Goal: Use online tool/utility: Utilize a website feature to perform a specific function

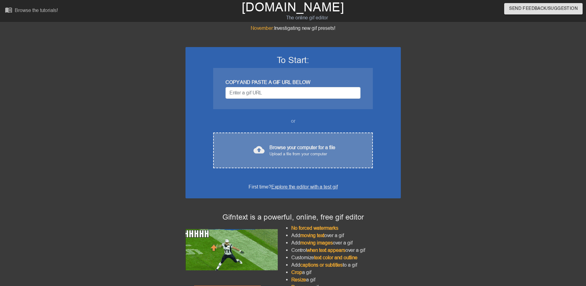
click at [286, 153] on div "Upload a file from your computer" at bounding box center [302, 154] width 66 height 6
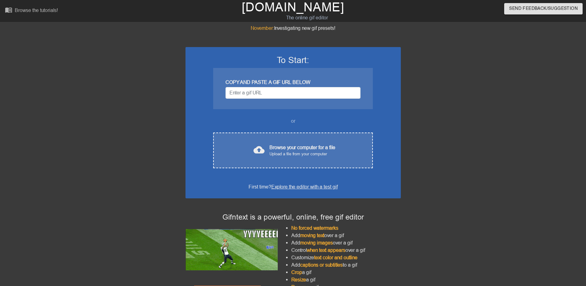
drag, startPoint x: 470, startPoint y: 73, endPoint x: 414, endPoint y: 105, distance: 63.9
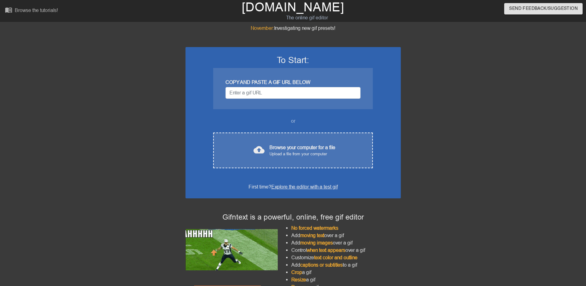
click at [470, 74] on div at bounding box center [454, 116] width 92 height 184
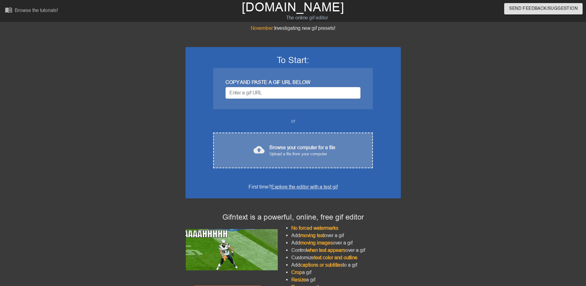
click at [286, 151] on div "Upload a file from your computer" at bounding box center [302, 154] width 66 height 6
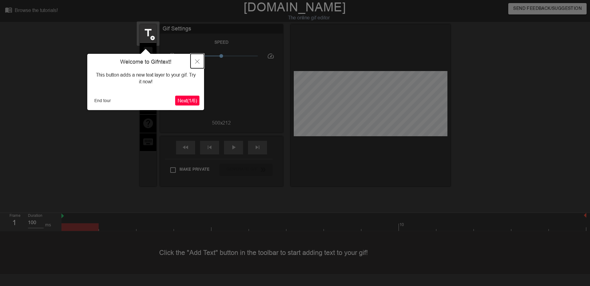
click at [196, 62] on icon "Close" at bounding box center [197, 61] width 4 height 4
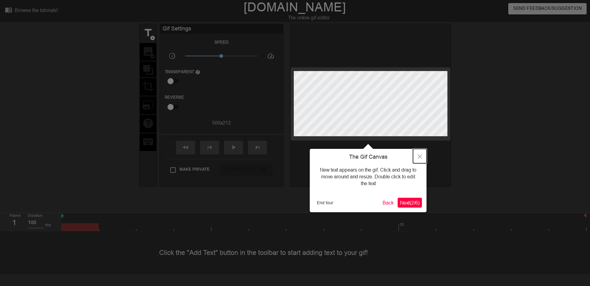
click at [420, 157] on icon "Close" at bounding box center [420, 156] width 4 height 4
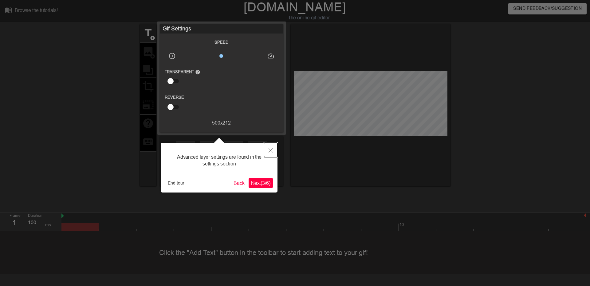
click at [273, 151] on button "Close" at bounding box center [271, 150] width 14 height 14
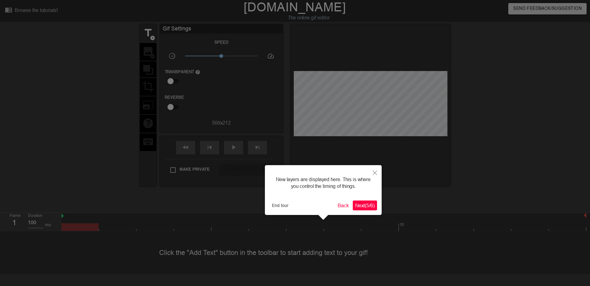
scroll to position [5, 0]
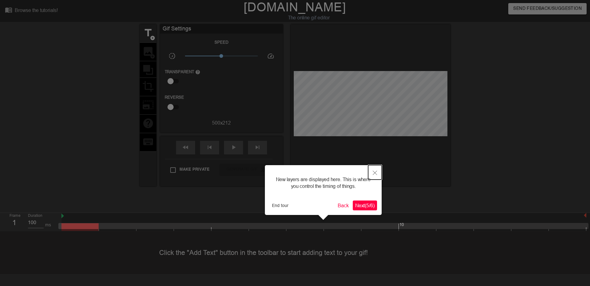
click at [376, 175] on button "Close" at bounding box center [375, 172] width 14 height 14
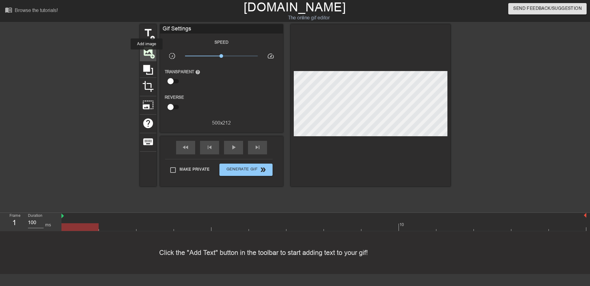
click at [147, 54] on span "image" at bounding box center [148, 52] width 12 height 12
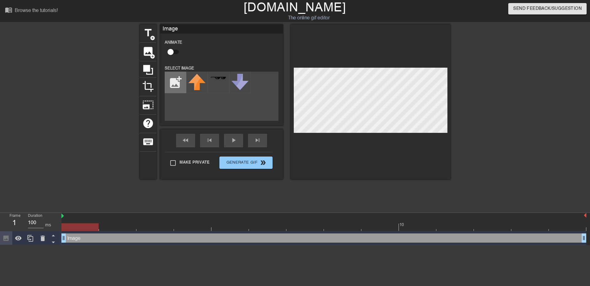
click at [172, 80] on input "file" at bounding box center [175, 82] width 21 height 21
click at [173, 86] on input "file" at bounding box center [175, 82] width 21 height 21
click at [203, 83] on div at bounding box center [197, 83] width 22 height 22
click at [203, 74] on img at bounding box center [196, 77] width 17 height 7
drag, startPoint x: 198, startPoint y: 82, endPoint x: 175, endPoint y: 82, distance: 22.8
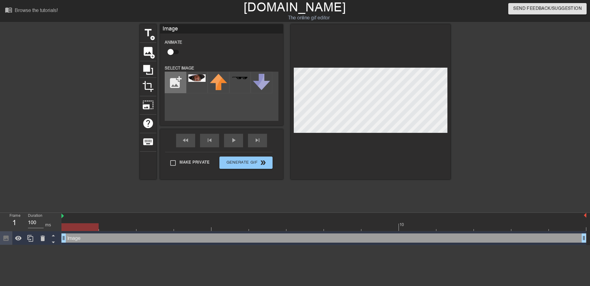
click at [175, 82] on input "file" at bounding box center [175, 82] width 21 height 21
type input "C:\fakepath\gandalf T.png"
click at [199, 81] on img at bounding box center [196, 77] width 17 height 7
click at [475, 98] on div at bounding box center [504, 116] width 92 height 184
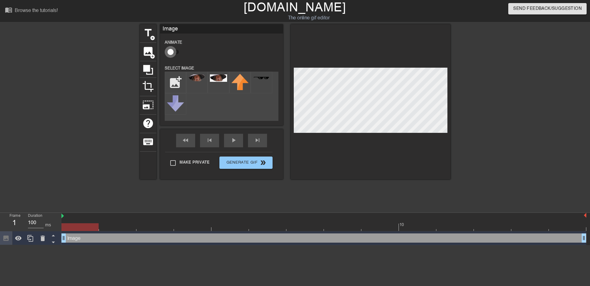
click at [173, 53] on input "checkbox" at bounding box center [170, 52] width 35 height 12
checkbox input "true"
click at [345, 41] on div at bounding box center [371, 101] width 160 height 155
click at [151, 69] on icon at bounding box center [148, 70] width 12 height 12
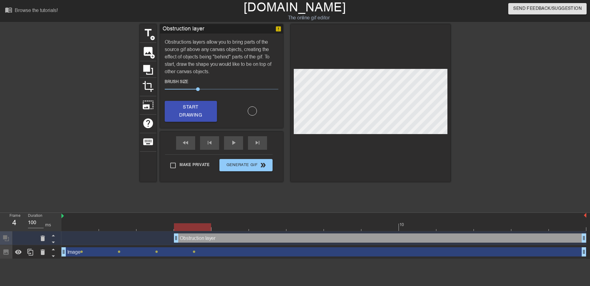
click at [500, 89] on div at bounding box center [504, 116] width 92 height 184
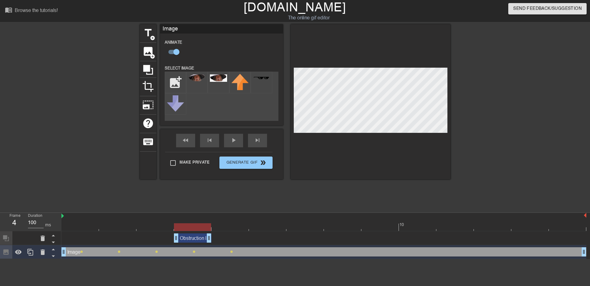
drag, startPoint x: 583, startPoint y: 238, endPoint x: 217, endPoint y: 242, distance: 365.3
click at [217, 242] on div "Obstruction layer drag_handle drag_handle" at bounding box center [323, 237] width 525 height 9
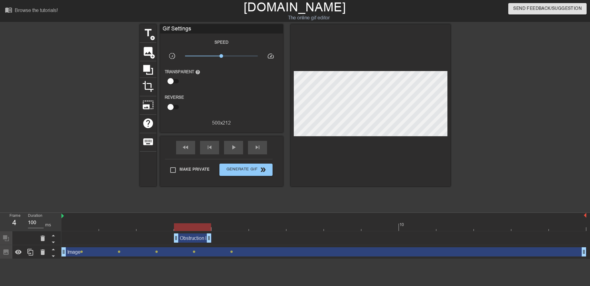
click at [481, 98] on div at bounding box center [504, 116] width 92 height 184
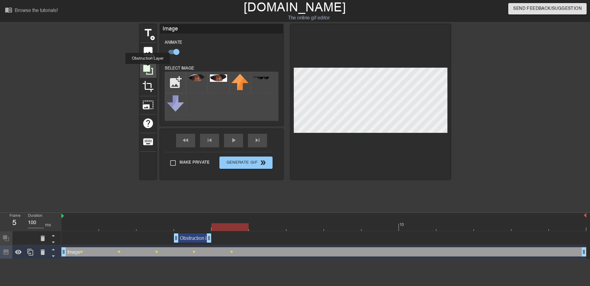
click at [148, 68] on icon at bounding box center [148, 70] width 10 height 10
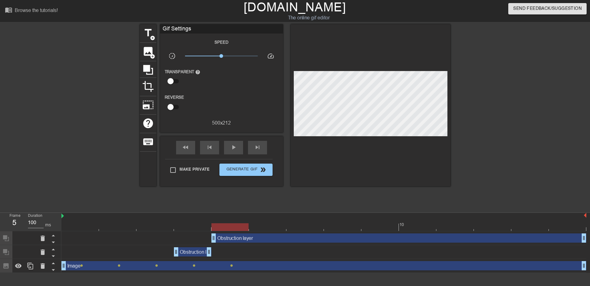
click at [487, 100] on div at bounding box center [504, 116] width 92 height 184
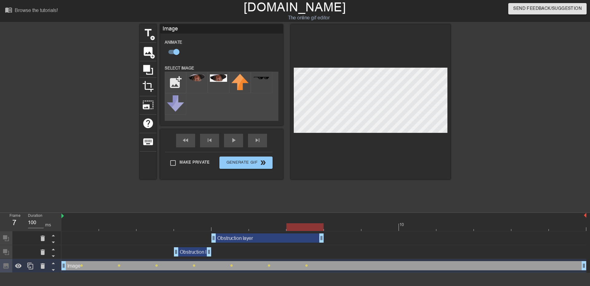
drag, startPoint x: 584, startPoint y: 237, endPoint x: 327, endPoint y: 240, distance: 256.8
click at [327, 240] on div "Obstruction layer drag_handle drag_handle" at bounding box center [323, 237] width 525 height 9
drag, startPoint x: 322, startPoint y: 237, endPoint x: 296, endPoint y: 238, distance: 26.2
click at [296, 238] on div "Obstruction layer drag_handle drag_handle" at bounding box center [323, 237] width 525 height 9
click at [511, 107] on div at bounding box center [504, 116] width 92 height 184
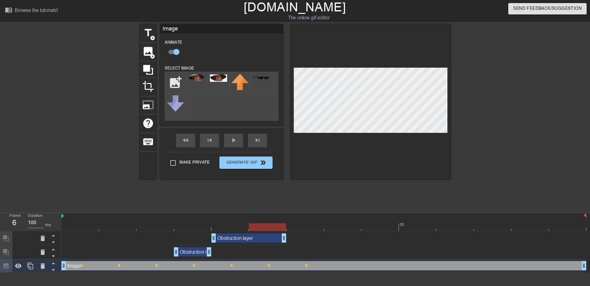
click at [512, 172] on div at bounding box center [504, 116] width 92 height 184
click at [150, 66] on icon at bounding box center [148, 70] width 10 height 10
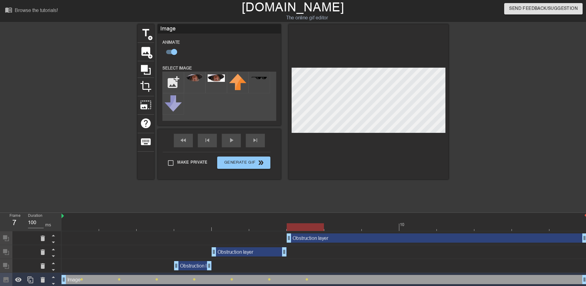
click at [462, 104] on div at bounding box center [502, 116] width 92 height 184
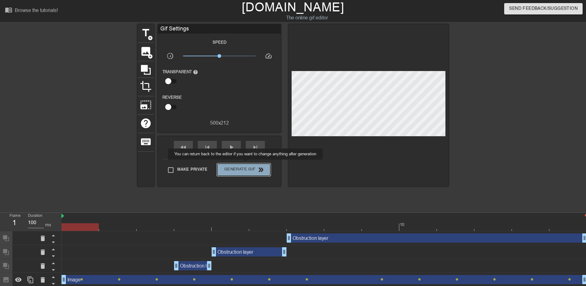
click at [246, 164] on button "Generate Gif double_arrow" at bounding box center [243, 170] width 53 height 12
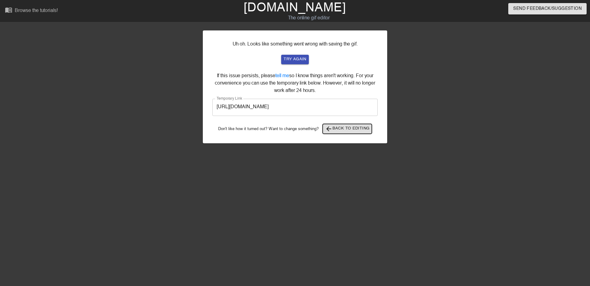
click at [350, 132] on span "arrow_back Back to Editing" at bounding box center [347, 128] width 45 height 7
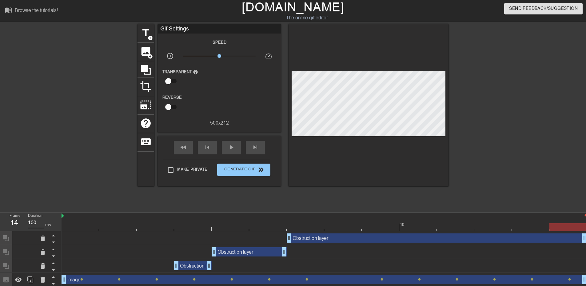
click at [82, 221] on div at bounding box center [80, 223] width 38 height 8
click at [489, 110] on div at bounding box center [502, 116] width 92 height 184
click at [252, 168] on span "Generate Gif double_arrow" at bounding box center [244, 169] width 48 height 7
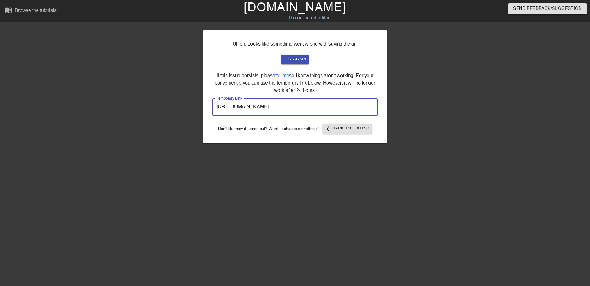
click at [337, 110] on input "https://www.gifntext.com/temp_generations/UGdPByHj.gif" at bounding box center [294, 107] width 165 height 17
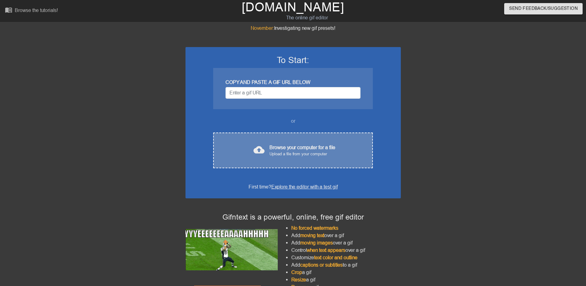
click at [314, 160] on div "cloud_upload Browse your computer for a file Upload a file from your computer C…" at bounding box center [292, 151] width 159 height 36
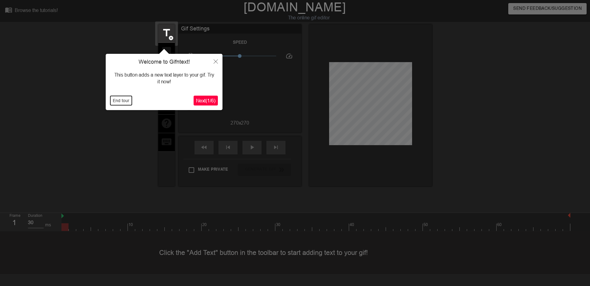
click at [125, 101] on button "End tour" at bounding box center [121, 100] width 22 height 9
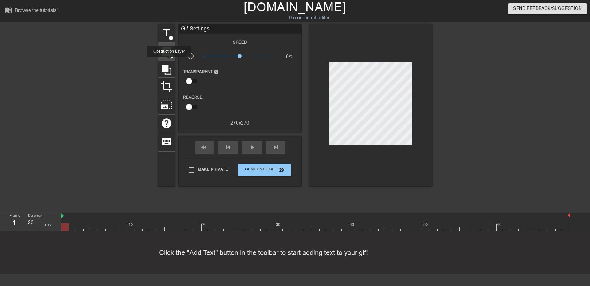
click at [169, 54] on span "add_circle" at bounding box center [170, 56] width 5 height 5
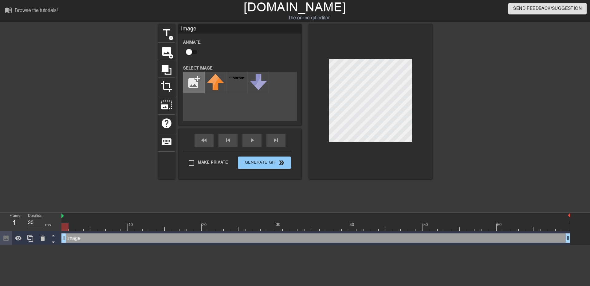
click at [195, 87] on input "file" at bounding box center [194, 82] width 21 height 21
click at [214, 86] on img at bounding box center [215, 82] width 17 height 16
click at [185, 83] on input "file" at bounding box center [194, 82] width 21 height 21
type input "C:\fakepath\ceriz.png"
click at [219, 85] on img at bounding box center [215, 82] width 17 height 16
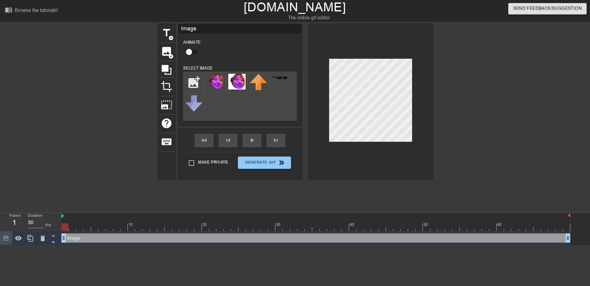
click at [193, 52] on input "checkbox" at bounding box center [189, 52] width 35 height 12
checkbox input "true"
click at [462, 102] on div at bounding box center [486, 116] width 92 height 184
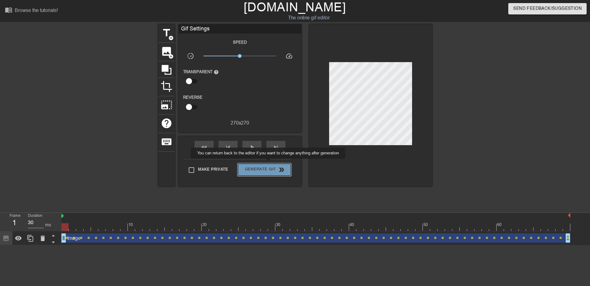
click at [270, 164] on button "Generate Gif double_arrow" at bounding box center [264, 170] width 53 height 12
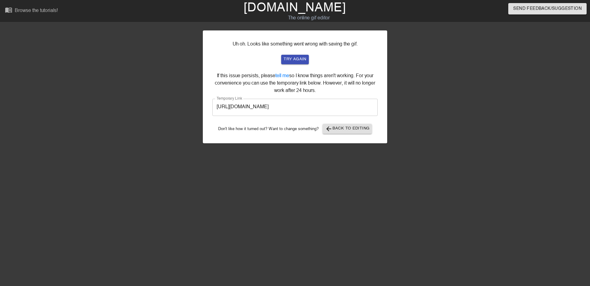
click at [337, 105] on input "[URL][DOMAIN_NAME]" at bounding box center [294, 107] width 165 height 17
